Goal: Navigation & Orientation: Find specific page/section

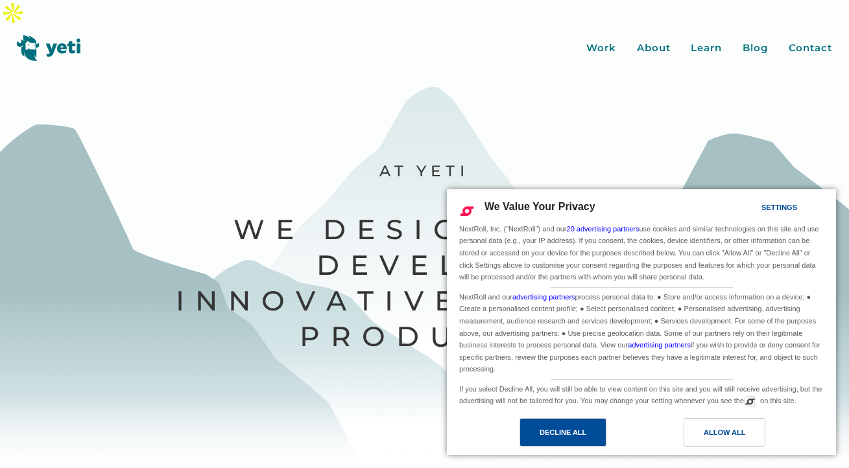
click at [568, 438] on div "Decline All" at bounding box center [563, 433] width 47 height 14
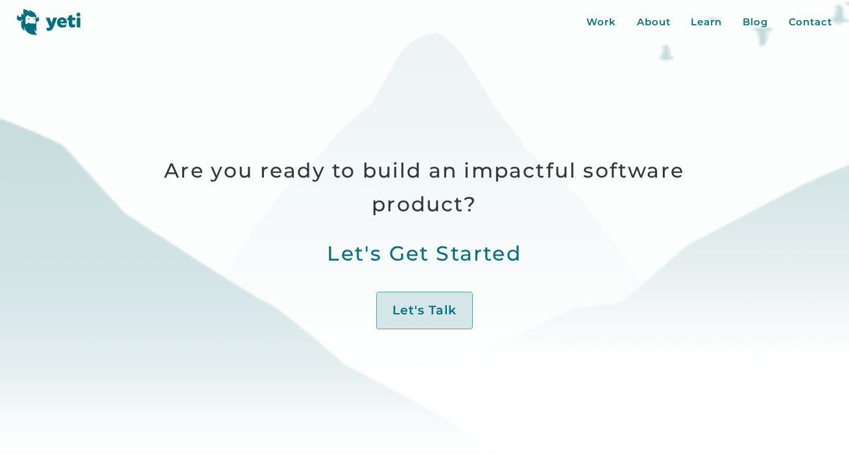
scroll to position [622, 0]
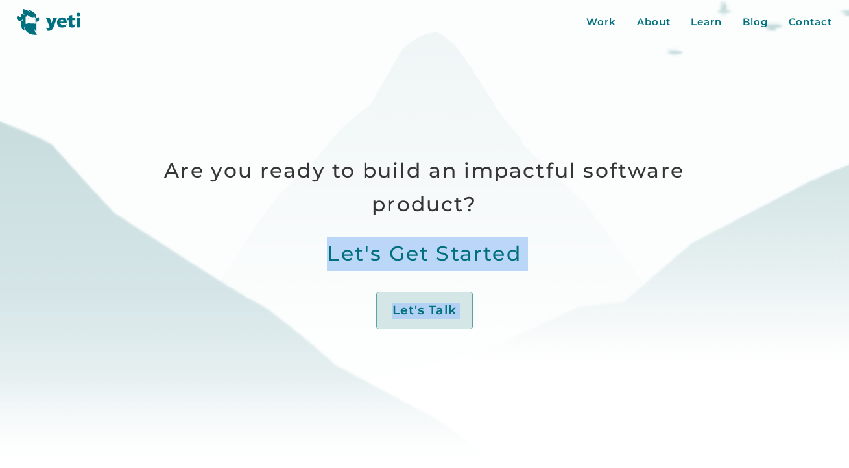
drag, startPoint x: 424, startPoint y: 322, endPoint x: 471, endPoint y: 210, distance: 122.2
click at [463, 224] on div "Are you ready to build an impactful software product? Let's Get Started Let's T…" at bounding box center [424, 260] width 577 height 212
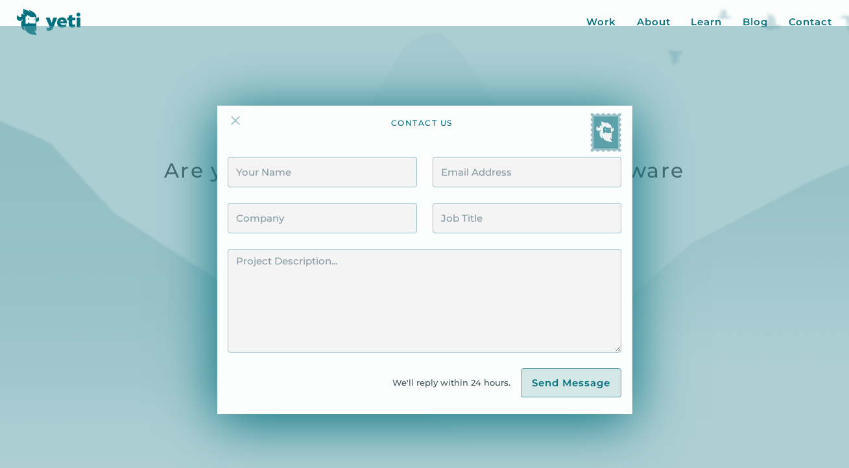
click at [231, 113] on img at bounding box center [236, 121] width 16 height 16
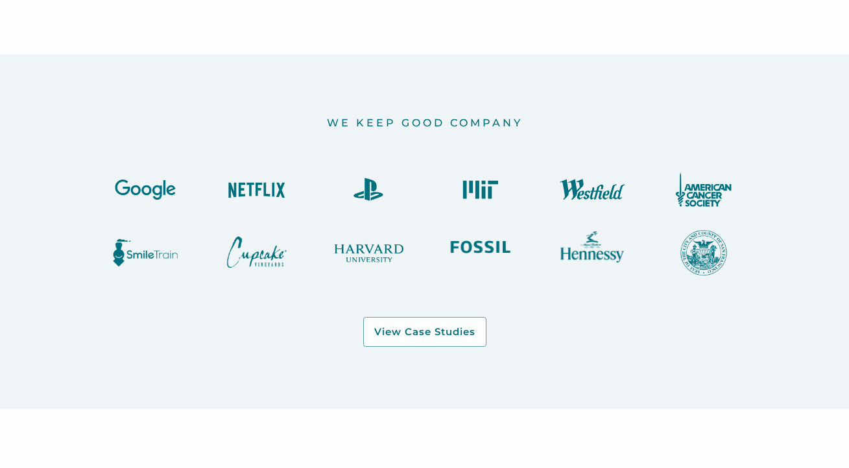
scroll to position [1151, 0]
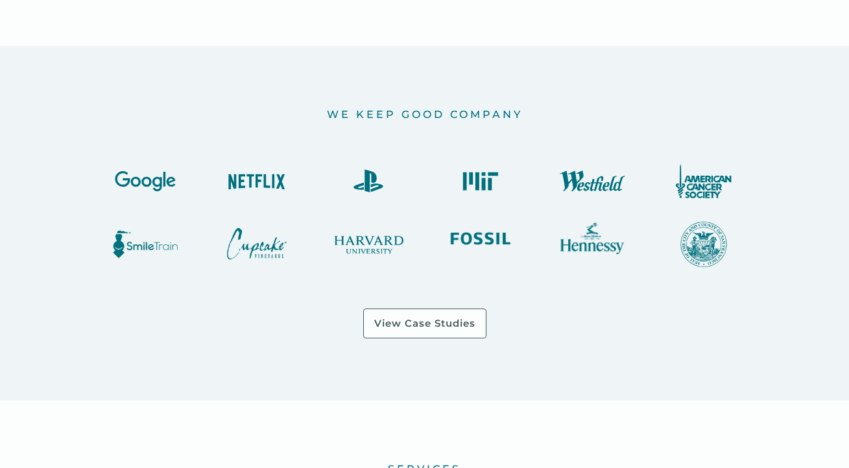
click at [445, 317] on div "View Case Studies" at bounding box center [424, 323] width 101 height 13
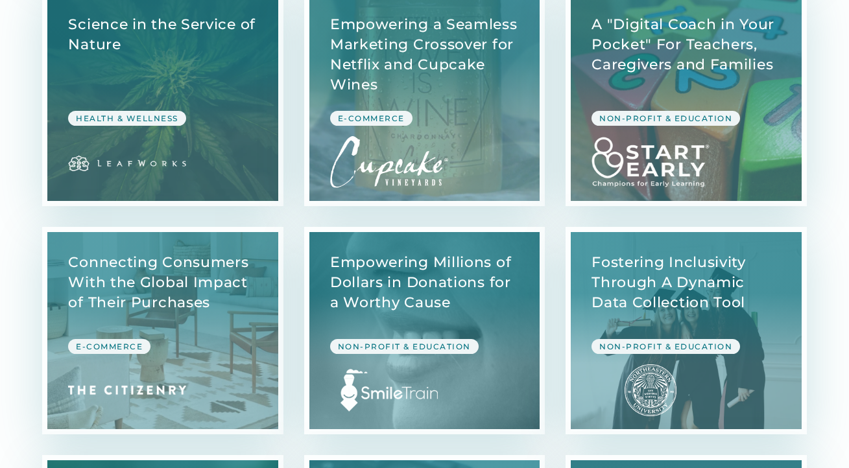
scroll to position [1864, 0]
